Goal: Information Seeking & Learning: Find specific fact

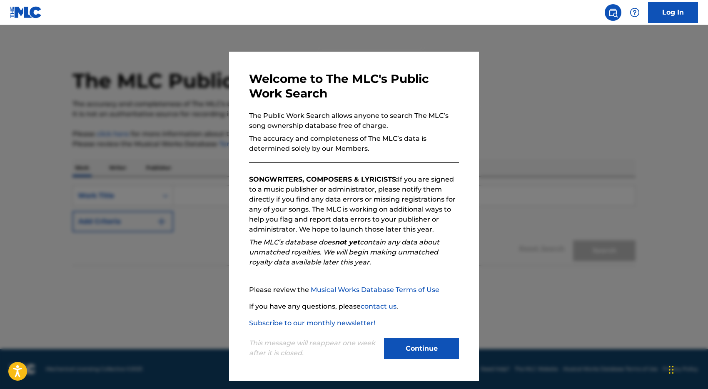
click at [418, 346] on button "Continue" at bounding box center [421, 348] width 75 height 21
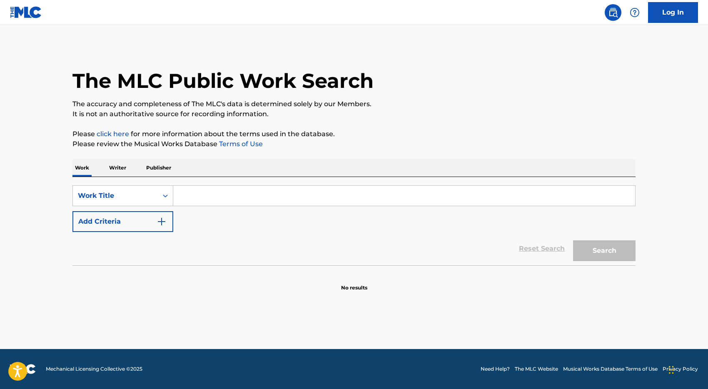
click at [204, 201] on input "Search Form" at bounding box center [404, 196] width 462 height 20
paste input "Don't Wanna Say Goodnight"
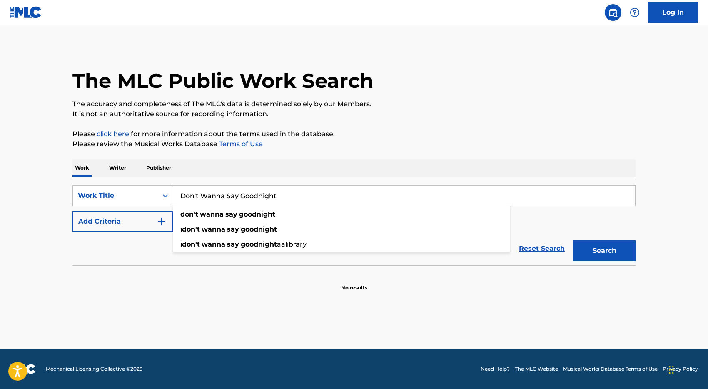
type input "Don't Wanna Say Goodnight"
click at [147, 221] on button "Add Criteria" at bounding box center [122, 221] width 101 height 21
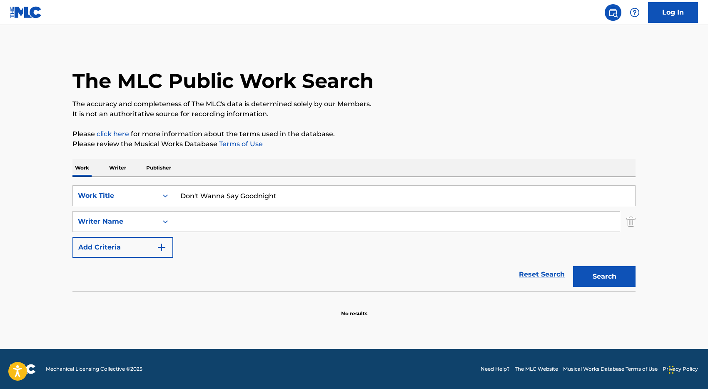
click at [204, 213] on input "Search Form" at bounding box center [396, 222] width 446 height 20
type input "flores"
click at [573, 266] on button "Search" at bounding box center [604, 276] width 62 height 21
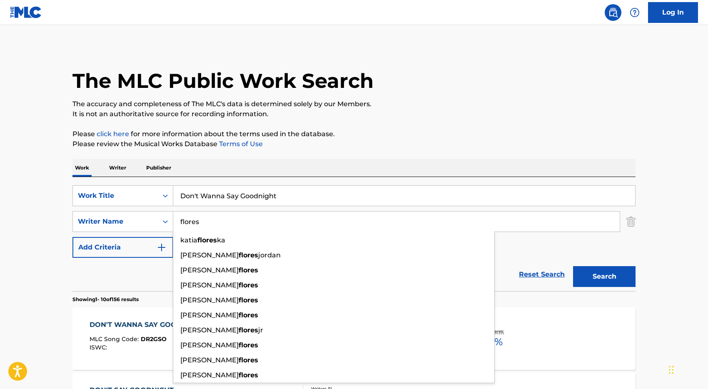
click at [509, 247] on div "SearchWithCriteriae637eee9-a046-4805-a73d-de49dfe5181c Work Title Don't Wanna S…" at bounding box center [353, 221] width 563 height 72
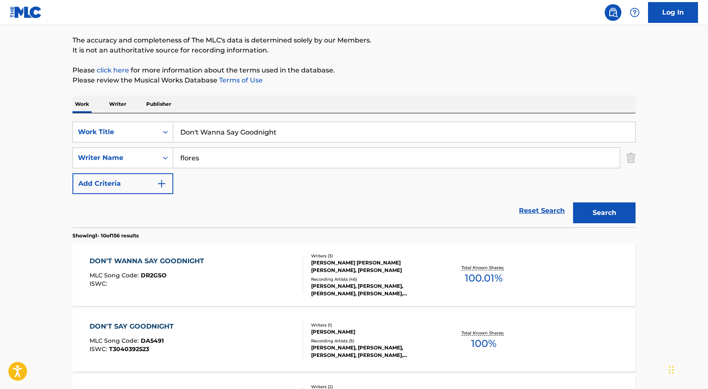
scroll to position [67, 0]
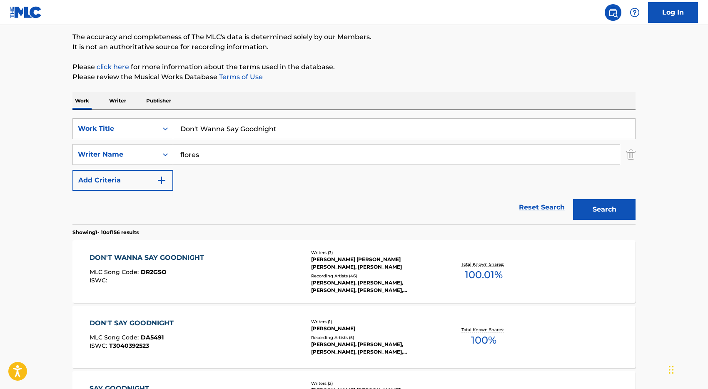
click at [251, 275] on div "DON'T WANNA SAY GOODNIGHT MLC Song Code : DR2GSO ISWC :" at bounding box center [197, 271] width 214 height 37
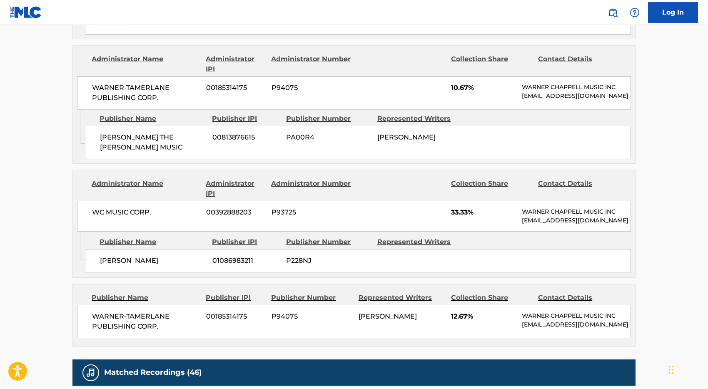
scroll to position [878, 0]
